Goal: Book appointment/travel/reservation

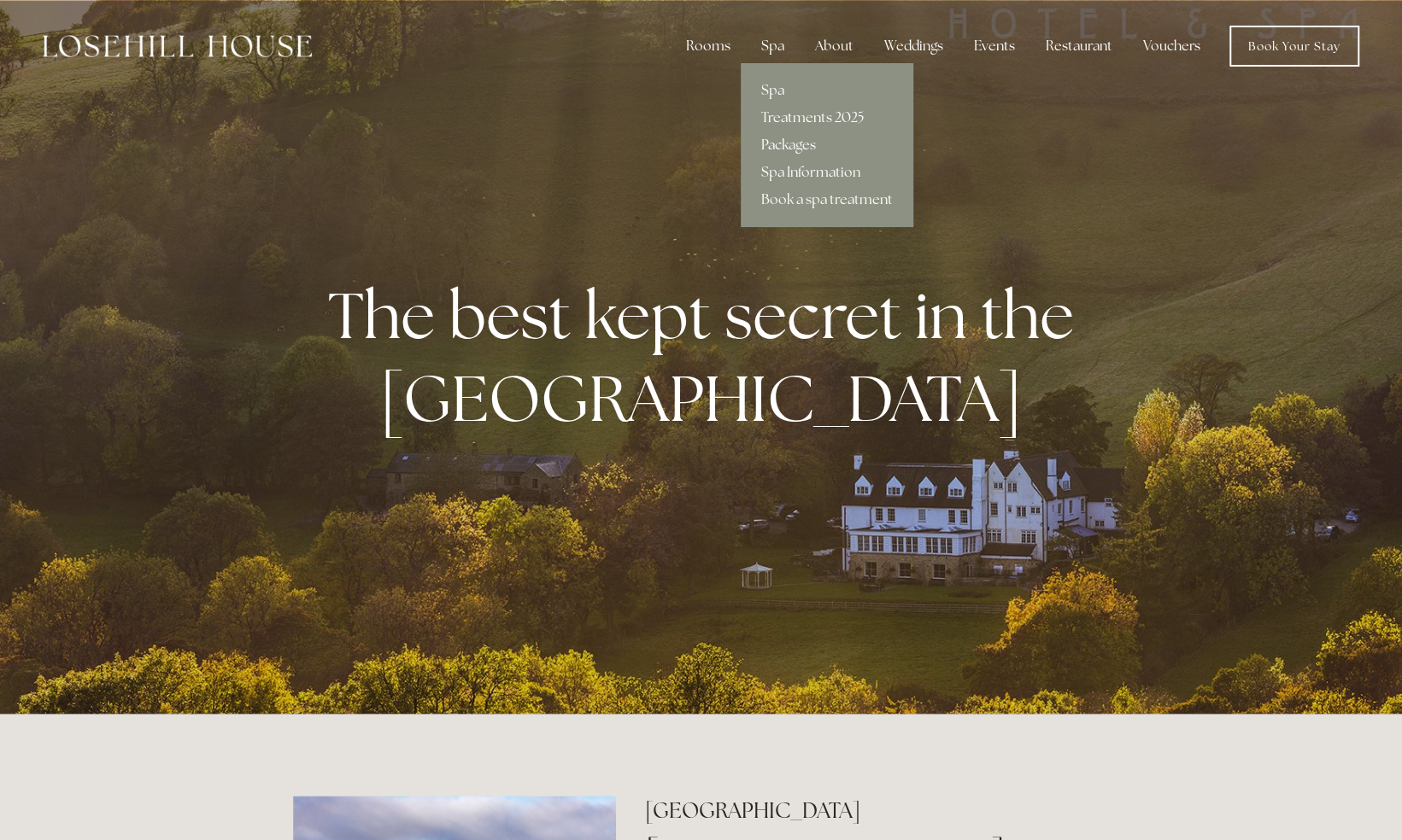
click at [796, 142] on link "Packages" at bounding box center [827, 145] width 172 height 27
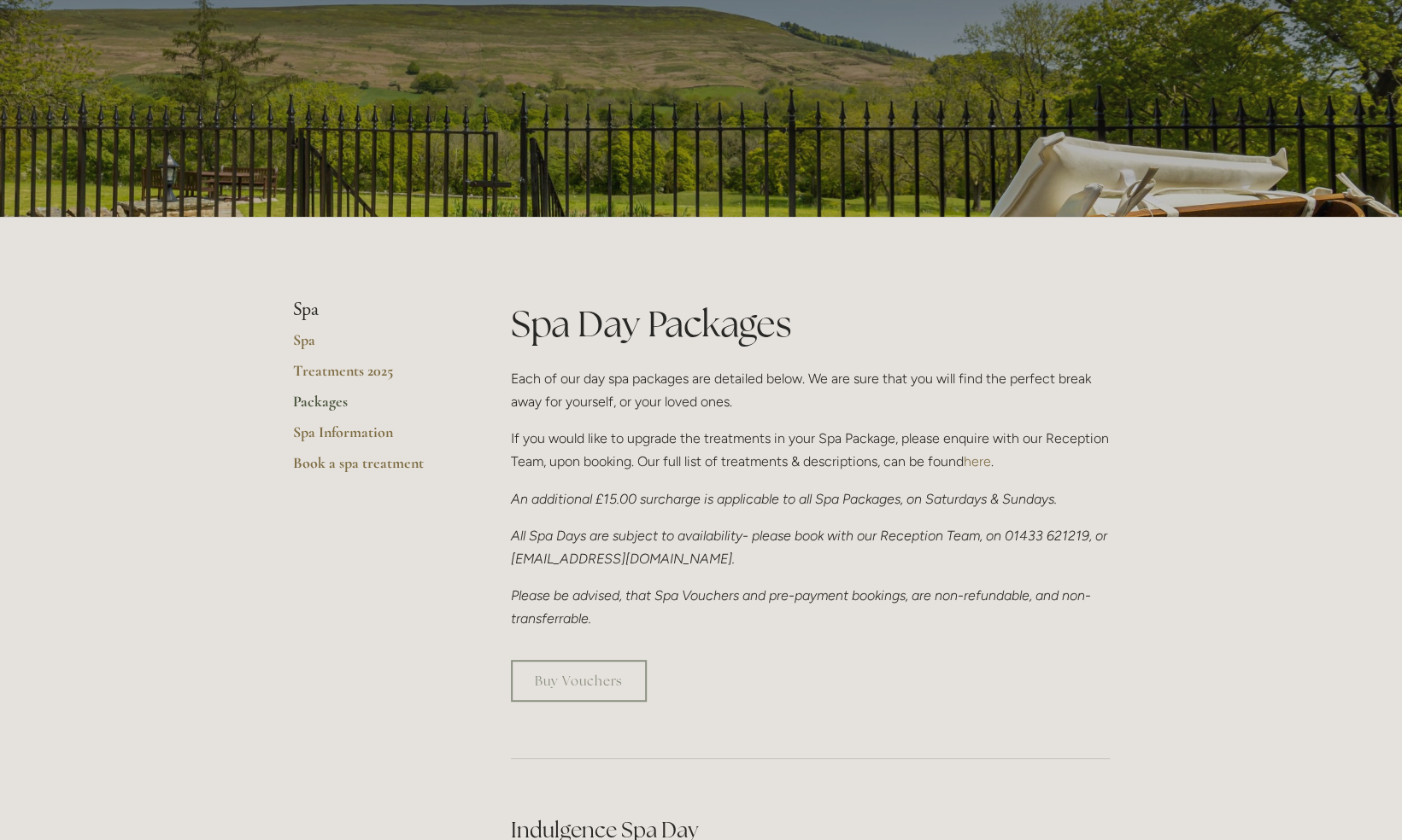
scroll to position [132, 0]
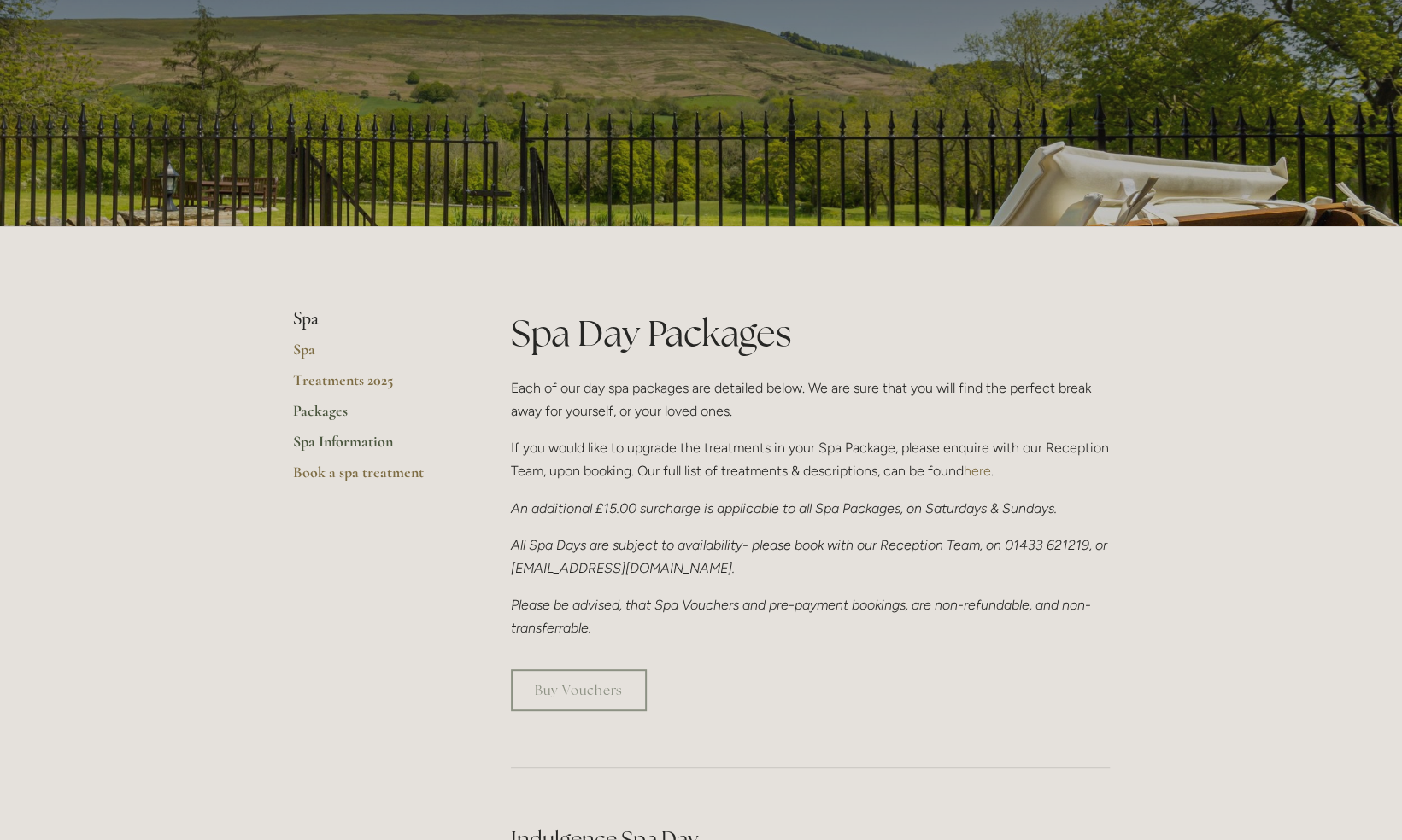
click at [358, 441] on link "Spa Information" at bounding box center [374, 447] width 163 height 31
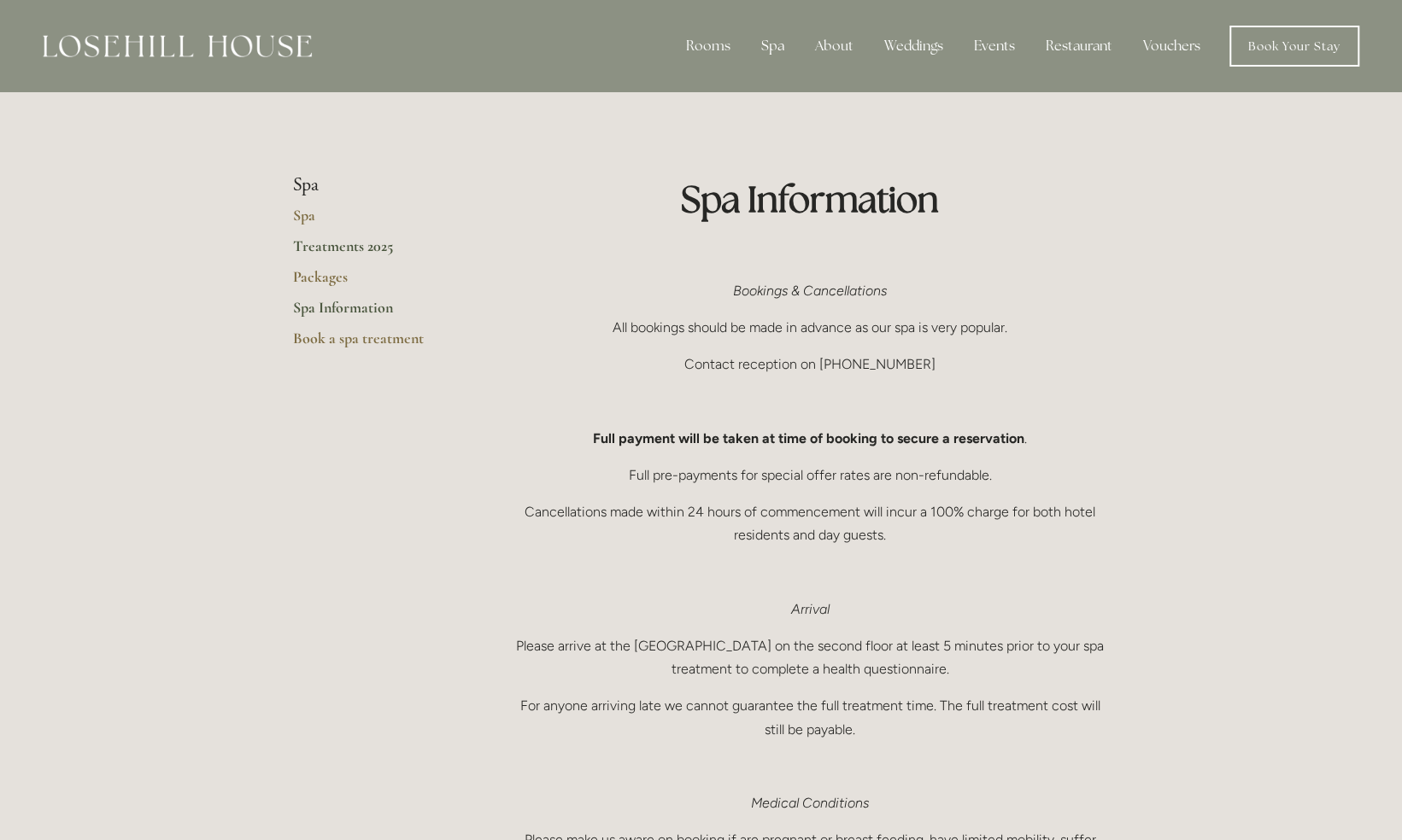
click at [359, 249] on link "Treatments 2025" at bounding box center [374, 252] width 163 height 31
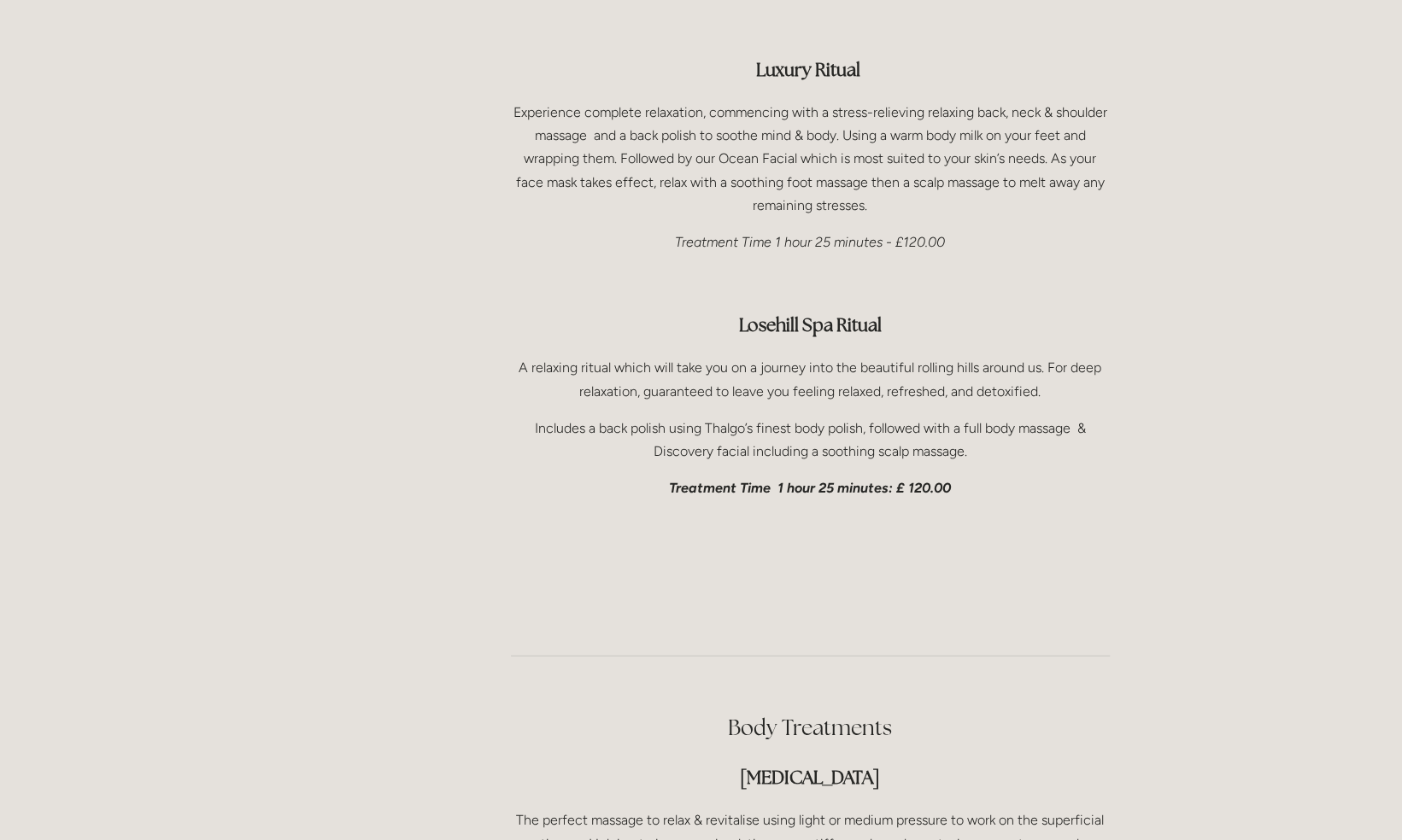
scroll to position [2695, 0]
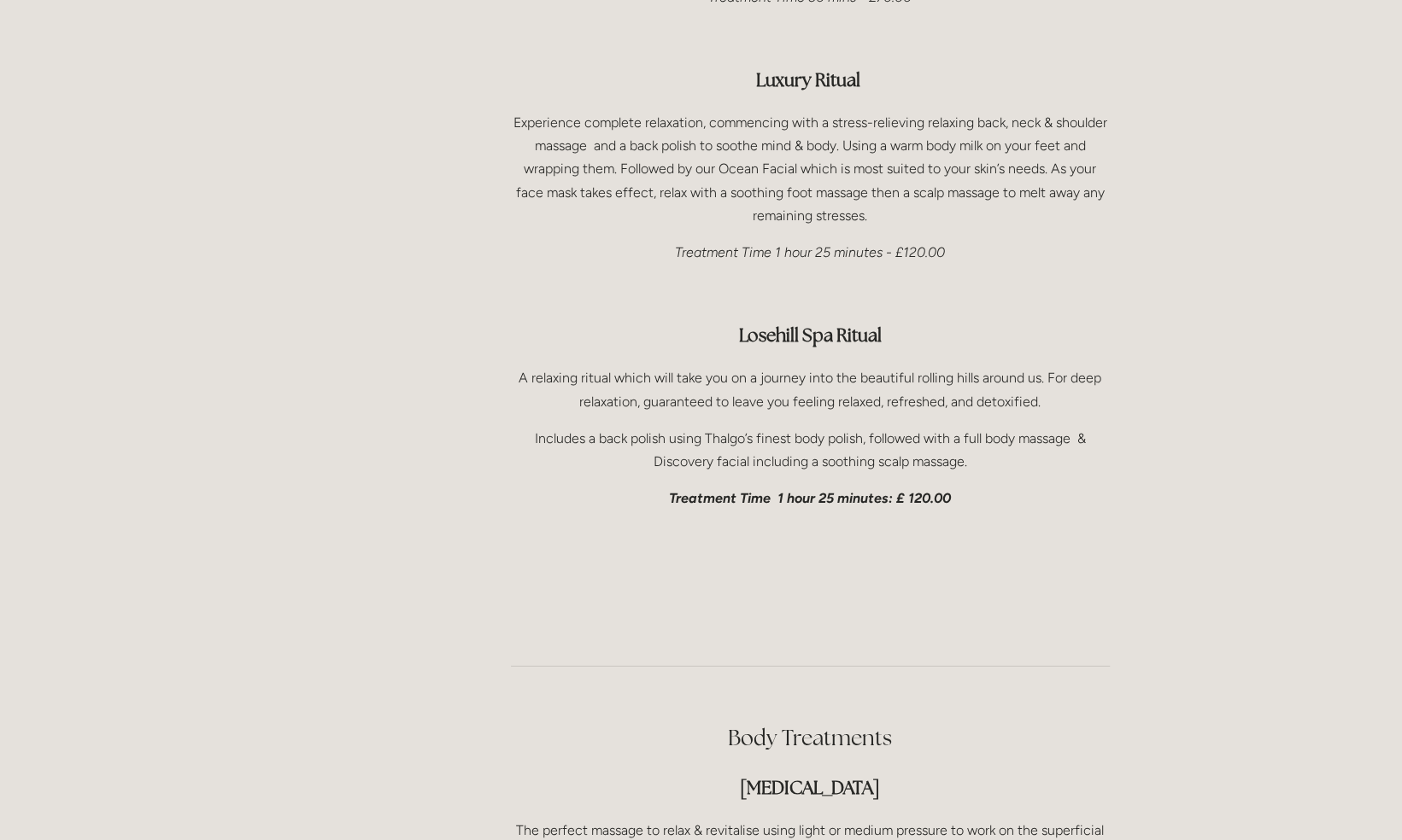
drag, startPoint x: 1398, startPoint y: 400, endPoint x: 1398, endPoint y: 417, distance: 17.0
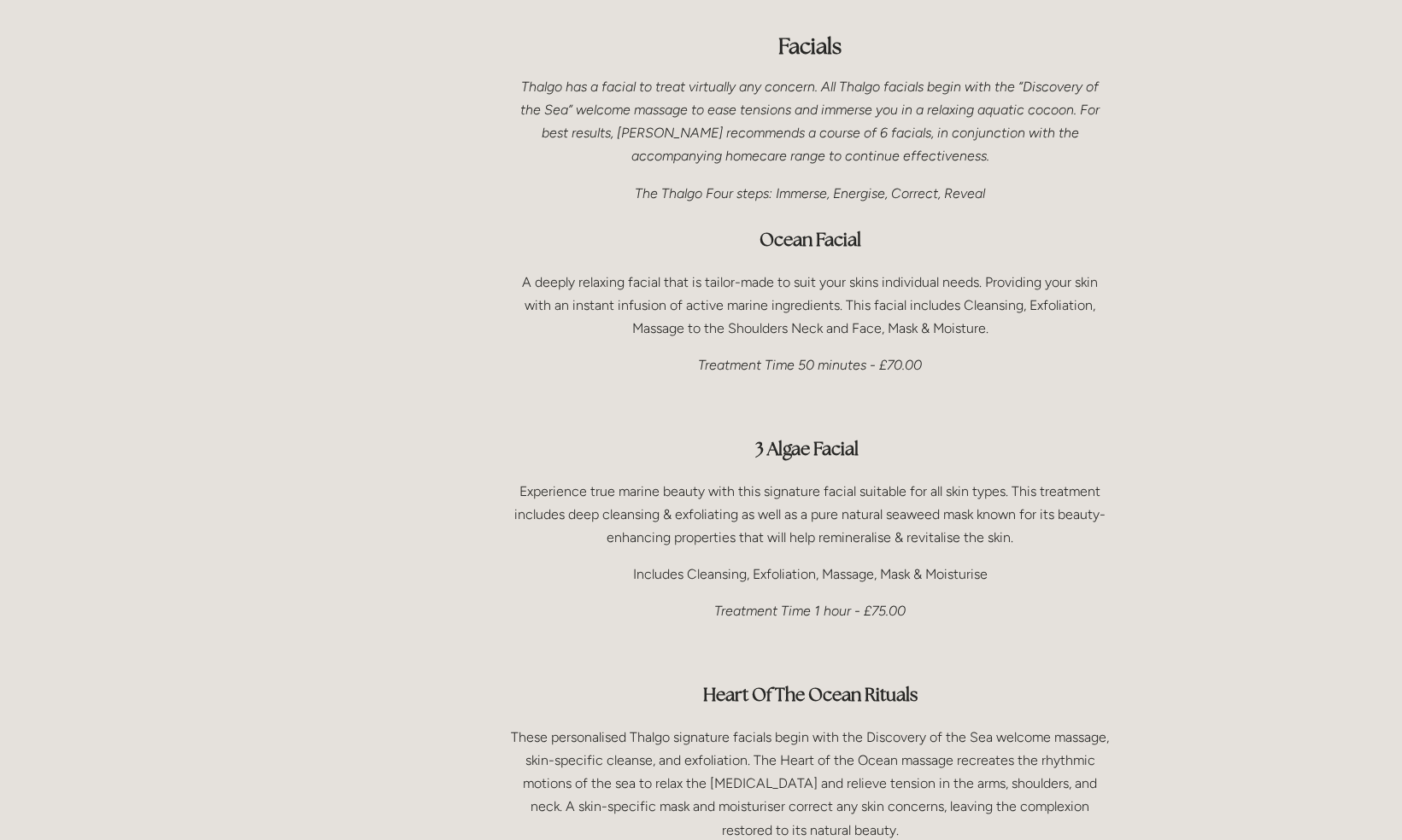
scroll to position [0, 0]
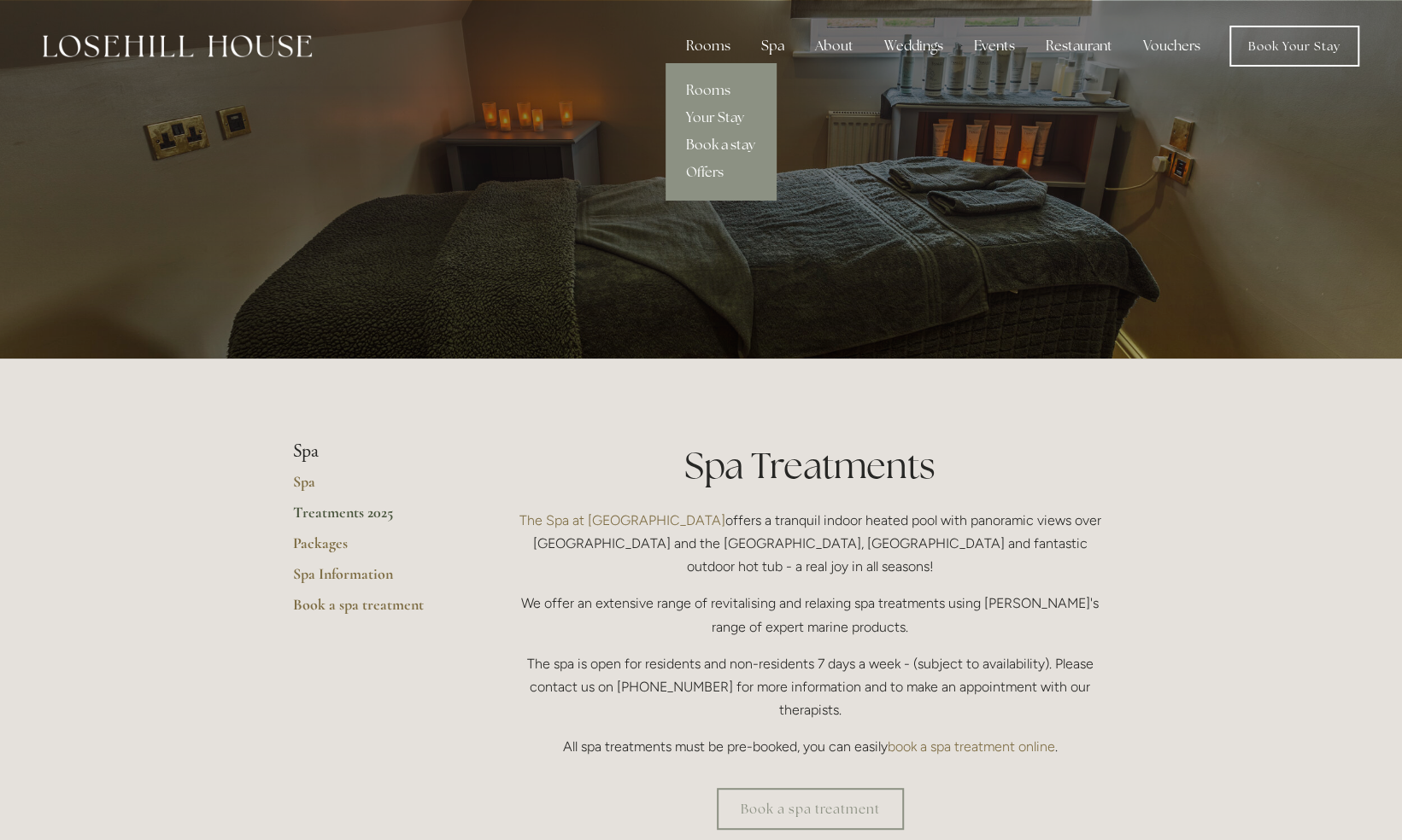
click at [745, 148] on link "Book a stay" at bounding box center [720, 145] width 110 height 27
